Goal: Transaction & Acquisition: Purchase product/service

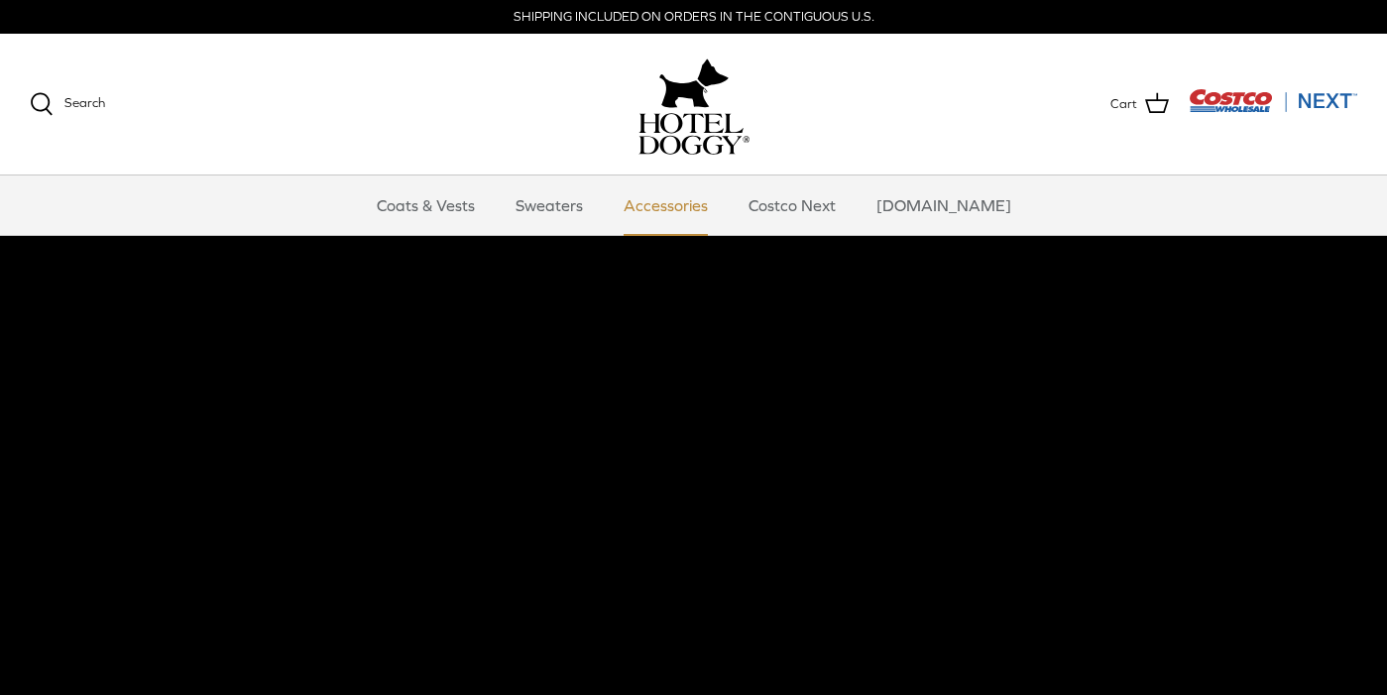
click at [693, 212] on link "Accessories" at bounding box center [666, 206] width 120 height 60
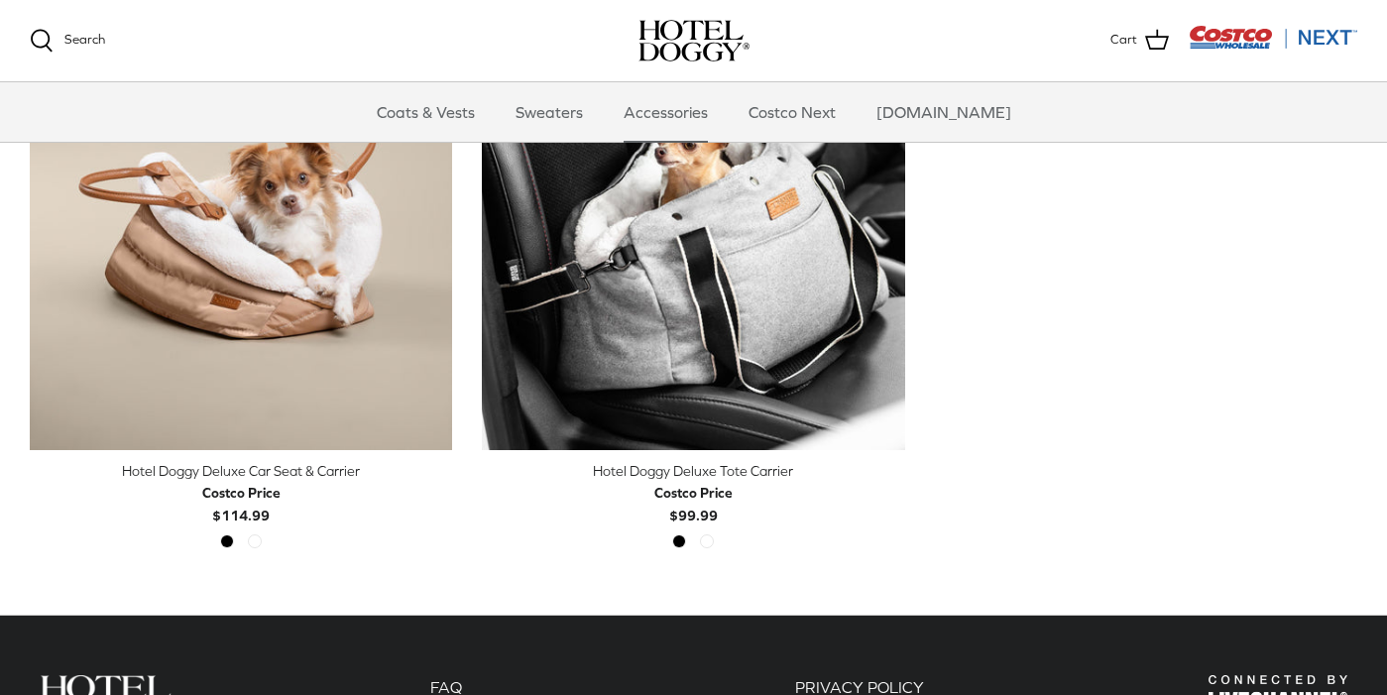
scroll to position [587, 0]
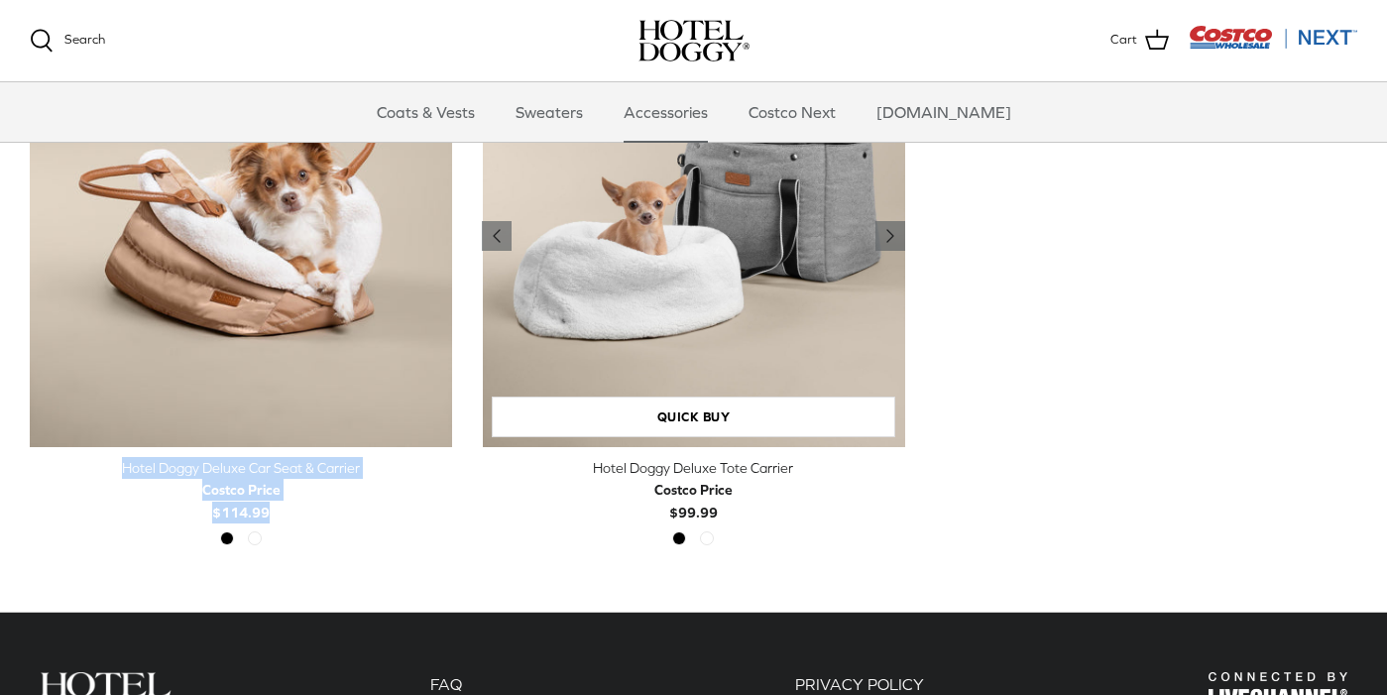
click at [711, 462] on div "Hotel Doggy Deluxe Tote Carrier" at bounding box center [693, 468] width 422 height 22
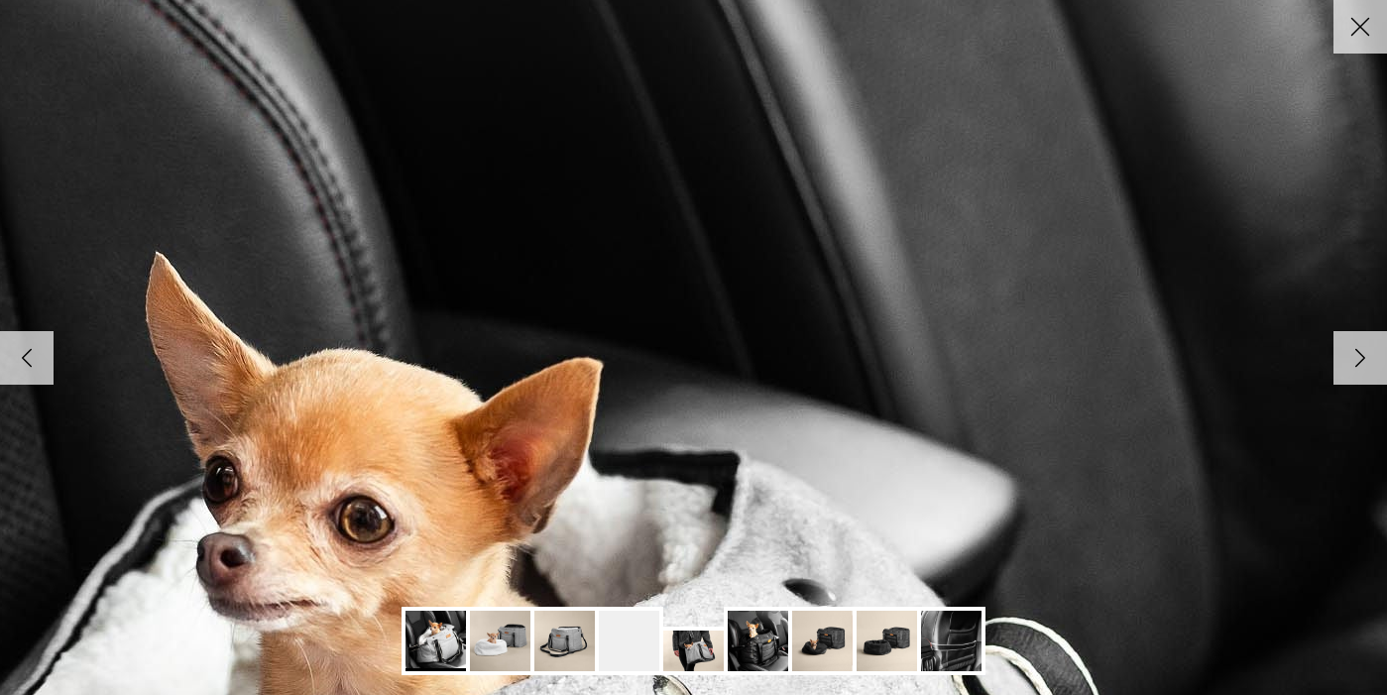
click at [1366, 22] on line at bounding box center [1361, 27] width 17 height 17
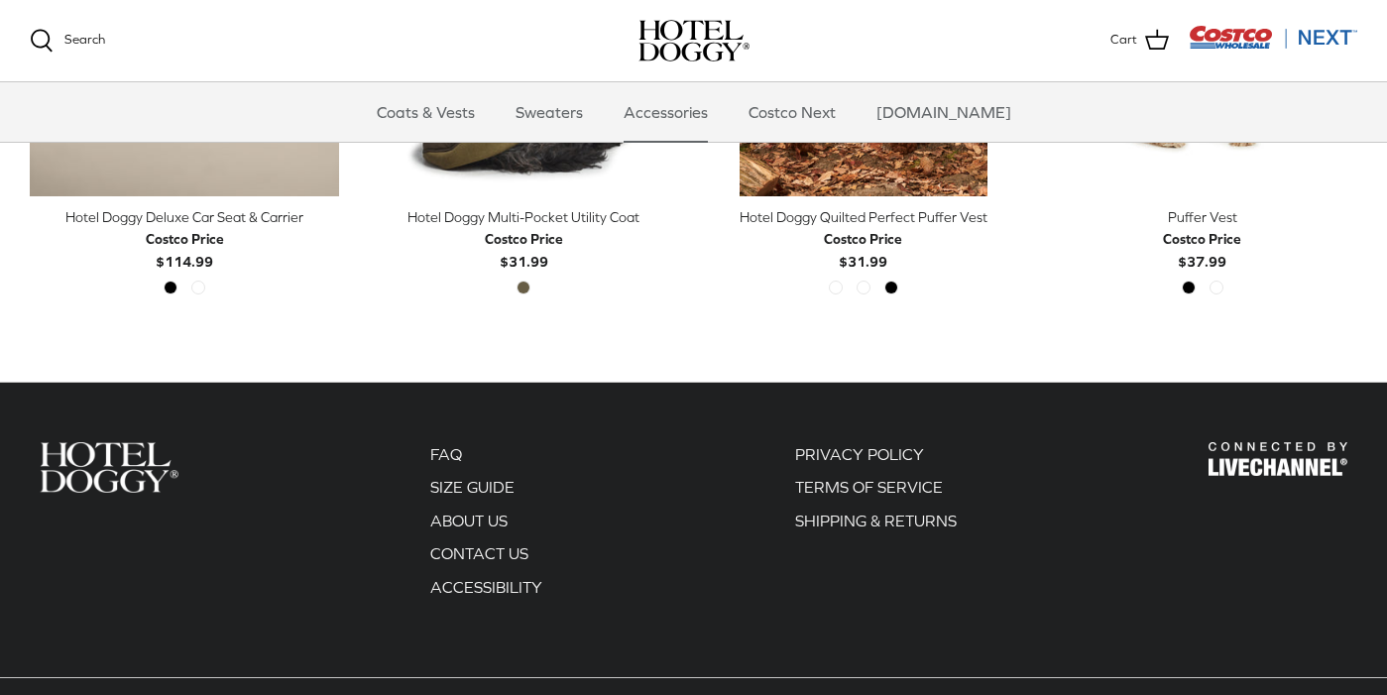
scroll to position [1332, 0]
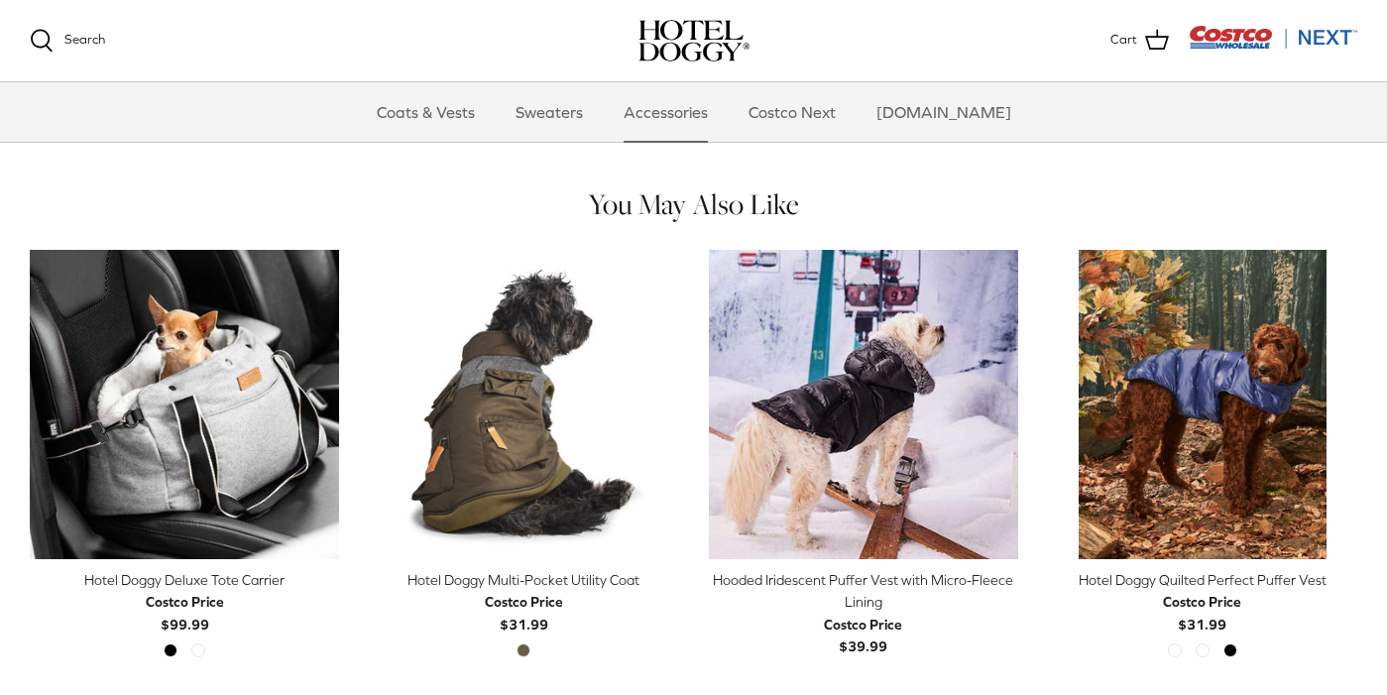
scroll to position [1358, 0]
